Goal: Navigation & Orientation: Go to known website

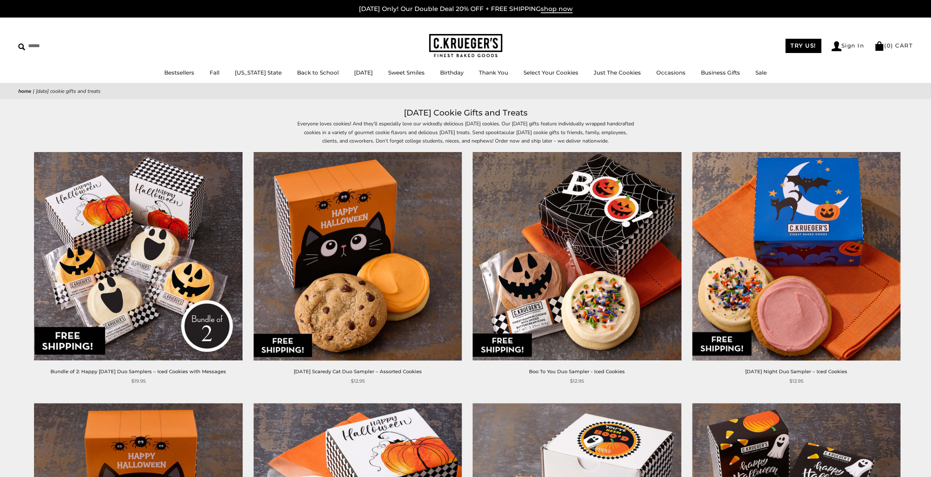
click at [23, 92] on link "Home" at bounding box center [24, 91] width 13 height 7
